Goal: Complete application form

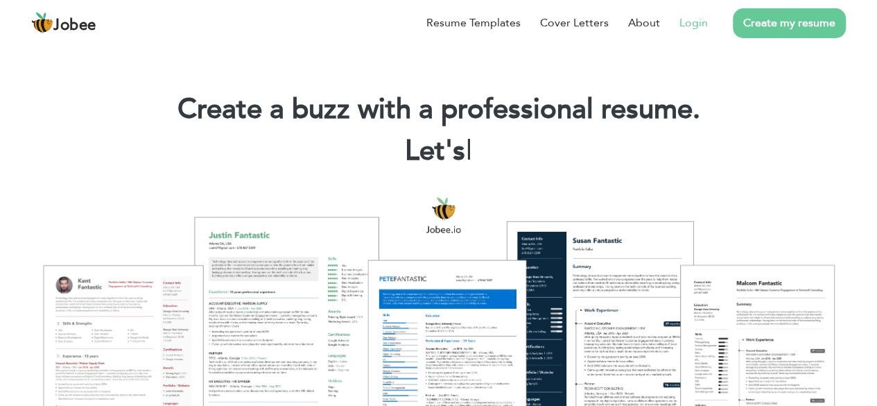
click at [686, 26] on link "Login" at bounding box center [693, 23] width 28 height 17
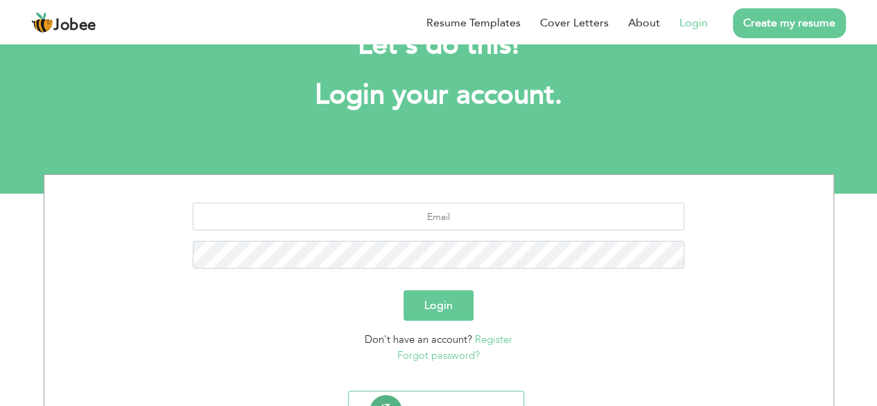
scroll to position [121, 0]
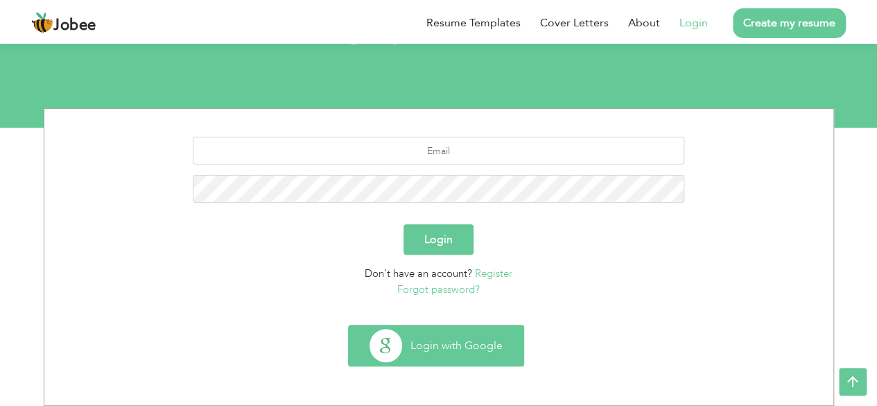
click at [459, 342] on button "Login with Google" at bounding box center [436, 345] width 175 height 40
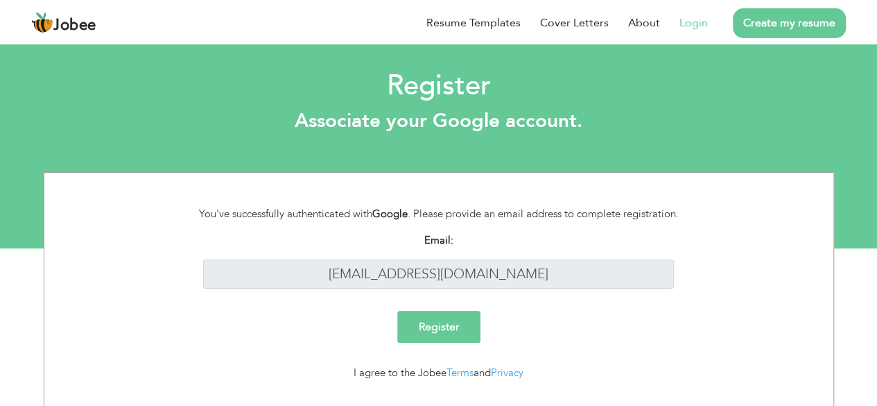
click at [428, 321] on input "Register" at bounding box center [438, 327] width 83 height 32
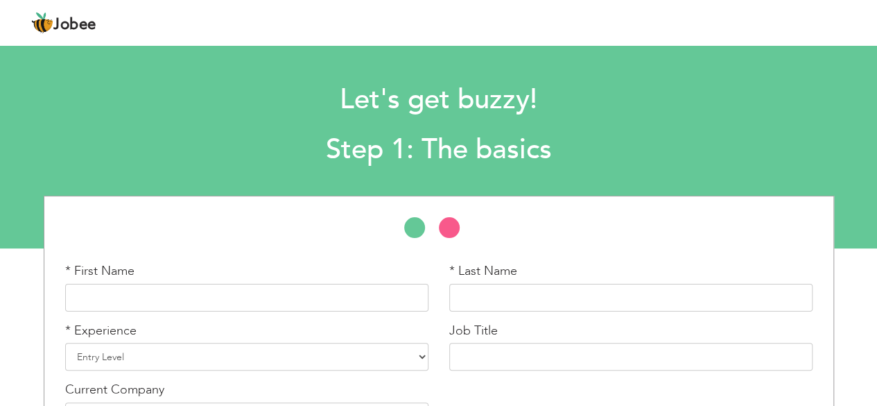
scroll to position [89, 0]
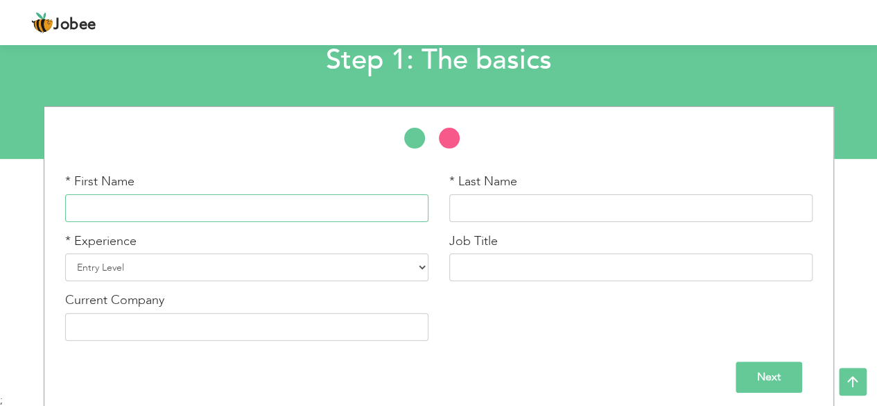
click at [248, 211] on input "text" at bounding box center [246, 208] width 363 height 28
type input "[PERSON_NAME]"
click at [243, 209] on input "[PERSON_NAME]" at bounding box center [246, 208] width 363 height 28
type input "[PERSON_NAME]"
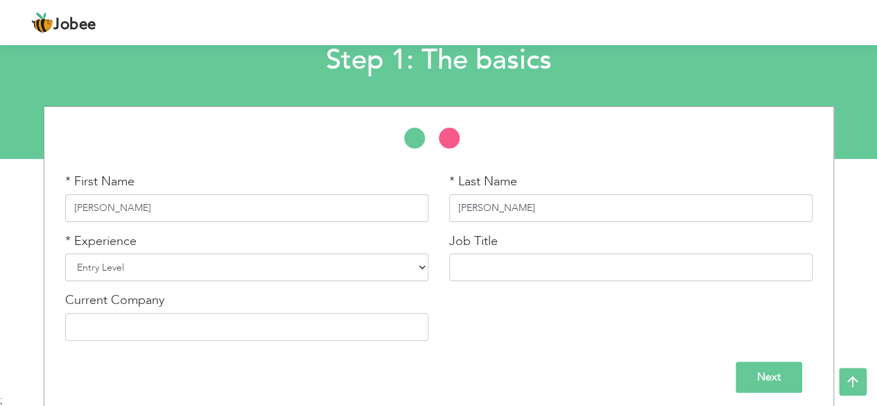
click at [541, 207] on input "[PERSON_NAME]" at bounding box center [630, 208] width 363 height 28
click at [523, 217] on input "[PERSON_NAME] Ur [PERSON_NAME]" at bounding box center [630, 208] width 363 height 28
paste input "EHMAN"
drag, startPoint x: 512, startPoint y: 206, endPoint x: 710, endPoint y: 308, distance: 223.2
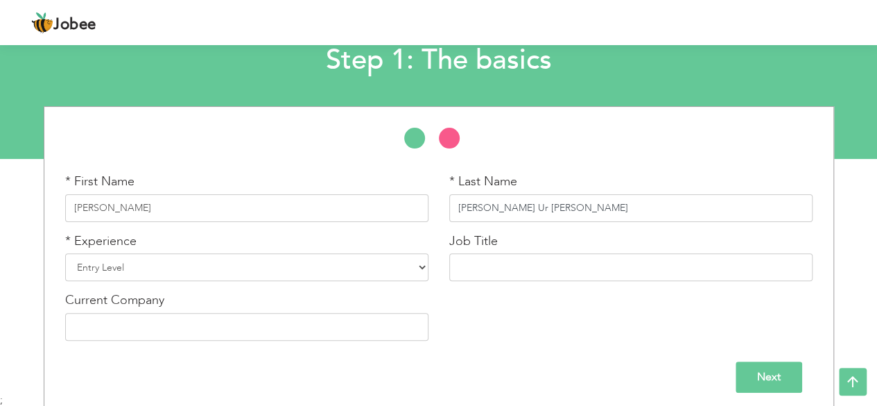
click at [710, 308] on div "* First Name Syed * Last Name Rizwan Ur REHMAN * Experience Entry Level Less th…" at bounding box center [439, 262] width 768 height 178
type input "Rizwan Ur Rehman"
click at [211, 266] on select "Entry Level Less than 1 Year 1 Year 2 Years 3 Years 4 Years 5 Years 6 Years 7 Y…" at bounding box center [246, 267] width 363 height 28
click at [14, 232] on div "* First Name Syed * Last Name Rizwan Ur Rehman * Experience Entry Level" at bounding box center [438, 260] width 877 height 308
click at [116, 253] on select "Entry Level Less than 1 Year 1 Year 2 Years 3 Years 4 Years 5 Years 6 Years 7 Y…" at bounding box center [246, 267] width 363 height 28
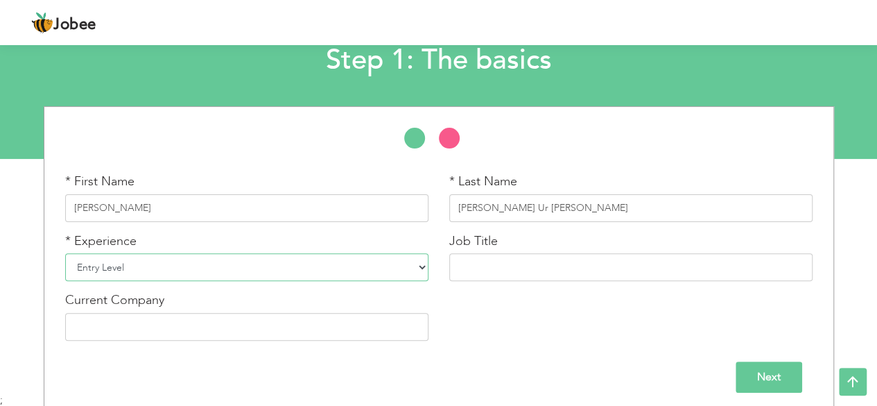
scroll to position [96, 0]
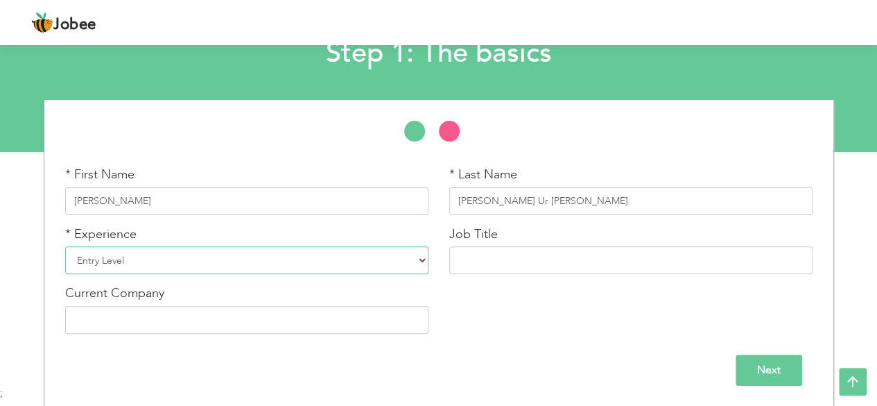
click at [116, 253] on select "Entry Level Less than 1 Year 1 Year 2 Years 3 Years 4 Years 5 Years 6 Years 7 Y…" at bounding box center [246, 260] width 363 height 28
select select "17"
click at [65, 246] on select "Entry Level Less than 1 Year 1 Year 2 Years 3 Years 4 Years 5 Years 6 Years 7 Y…" at bounding box center [246, 260] width 363 height 28
click at [493, 263] on input "text" at bounding box center [630, 260] width 363 height 28
paste input "Electrical Engineer"
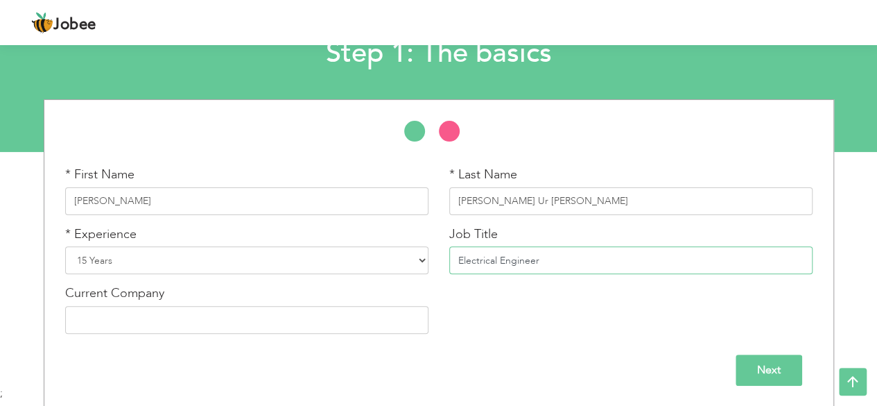
type input "Electrical Engineer"
click at [275, 326] on input "text" at bounding box center [246, 320] width 363 height 28
